Goal: Download file/media

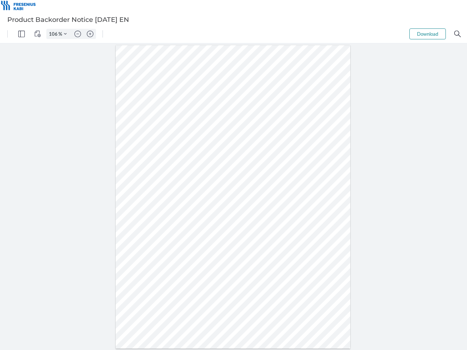
click at [22, 34] on img "Panel" at bounding box center [21, 34] width 7 height 7
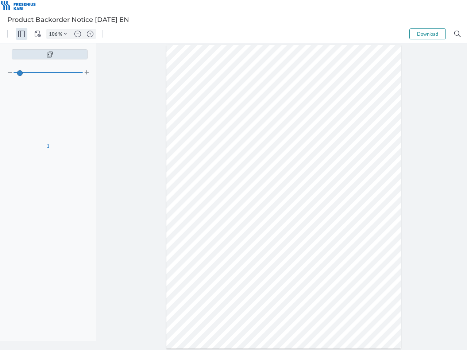
click at [38, 34] on img "View Controls" at bounding box center [37, 34] width 7 height 7
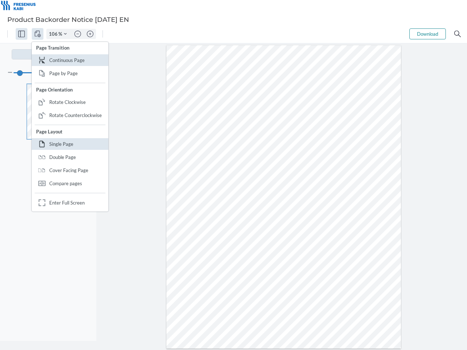
click at [54, 34] on input "106" at bounding box center [53, 34] width 12 height 7
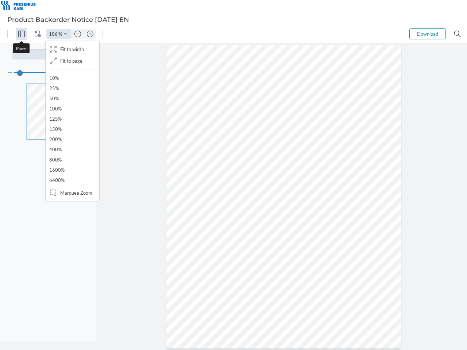
click at [65, 34] on img "Zoom Controls" at bounding box center [65, 33] width 3 height 3
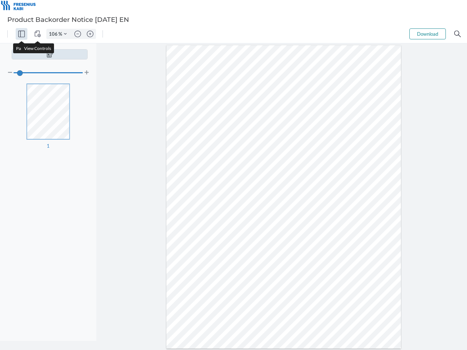
click at [78, 34] on img "Zoom out" at bounding box center [77, 34] width 7 height 7
click at [90, 34] on img "Zoom in" at bounding box center [90, 34] width 7 height 7
type input "106"
click at [428, 34] on button "Download" at bounding box center [427, 33] width 36 height 11
click at [457, 34] on img "Search" at bounding box center [457, 34] width 7 height 7
